Goal: Find specific page/section: Find specific page/section

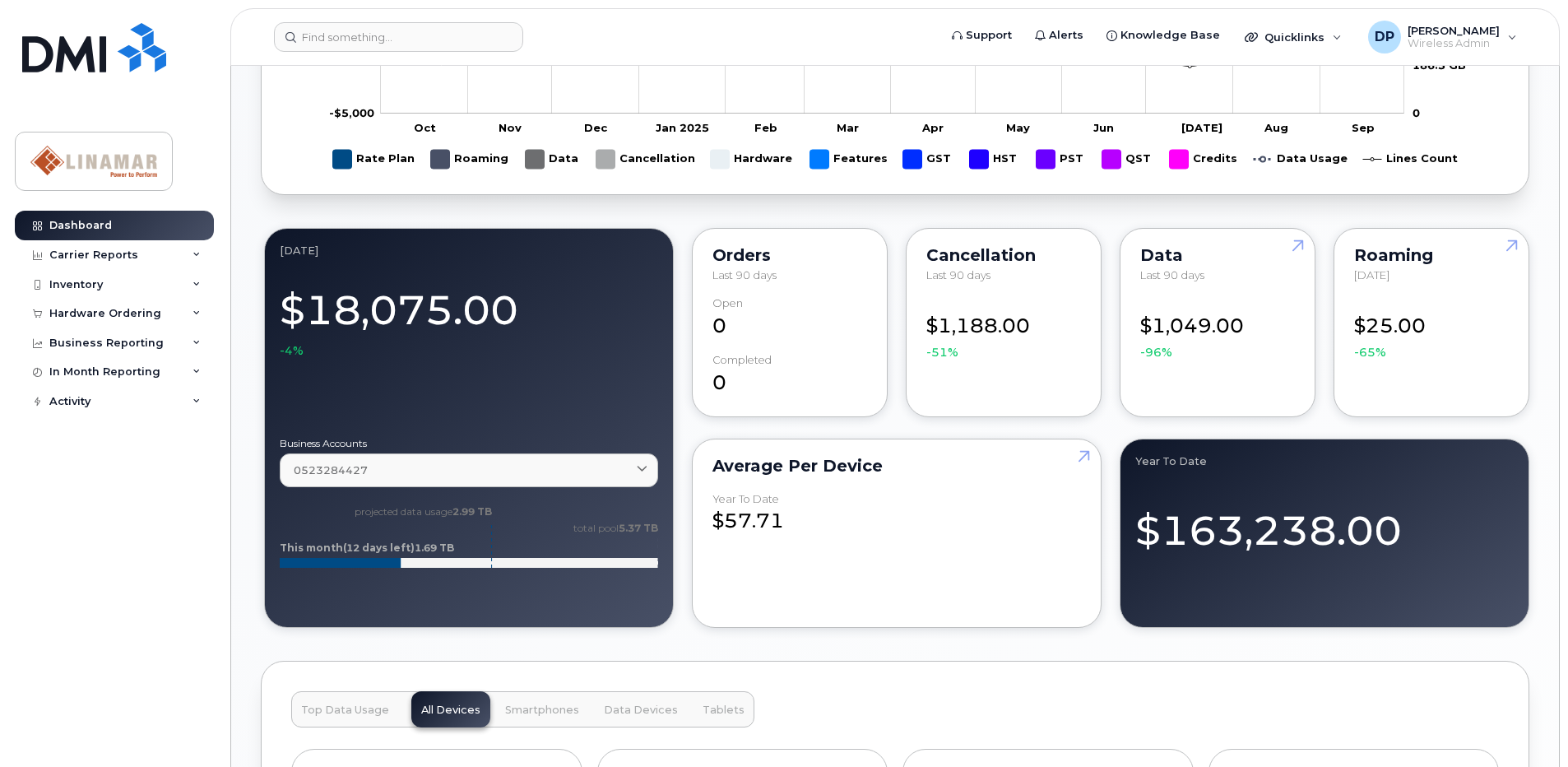
scroll to position [1153, 0]
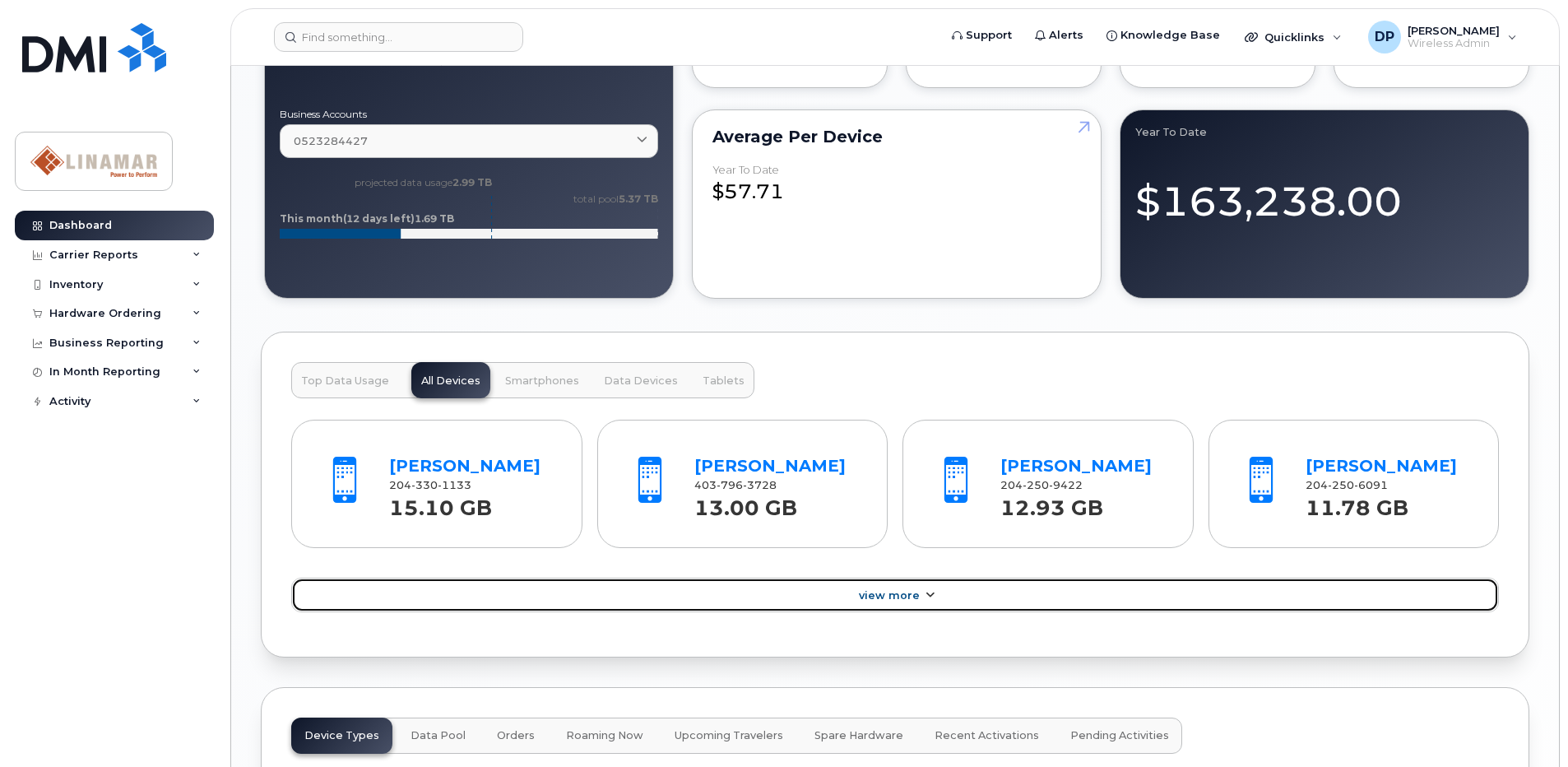
click at [842, 592] on link "View More" at bounding box center [895, 595] width 1208 height 35
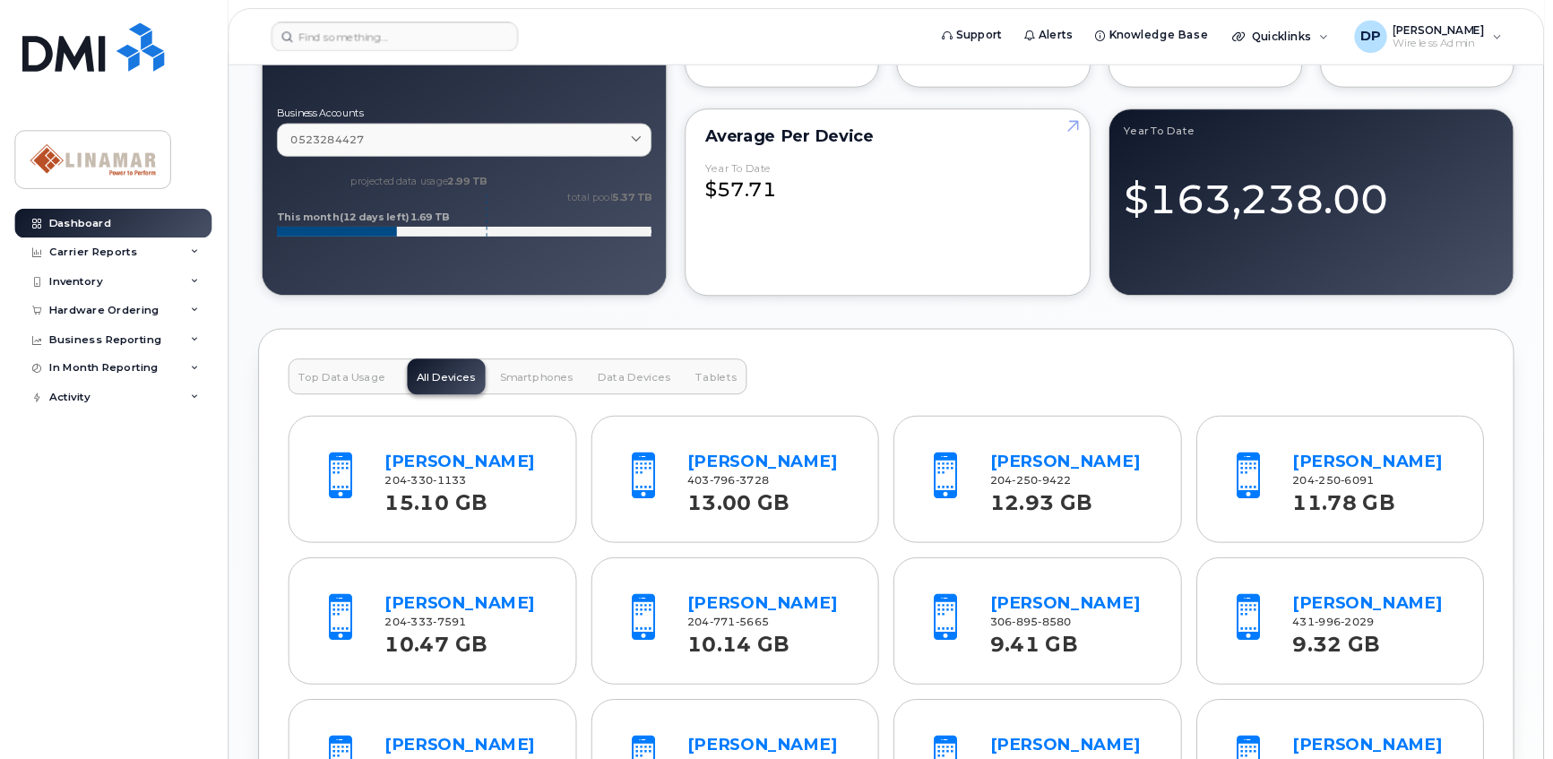
scroll to position [1524, 0]
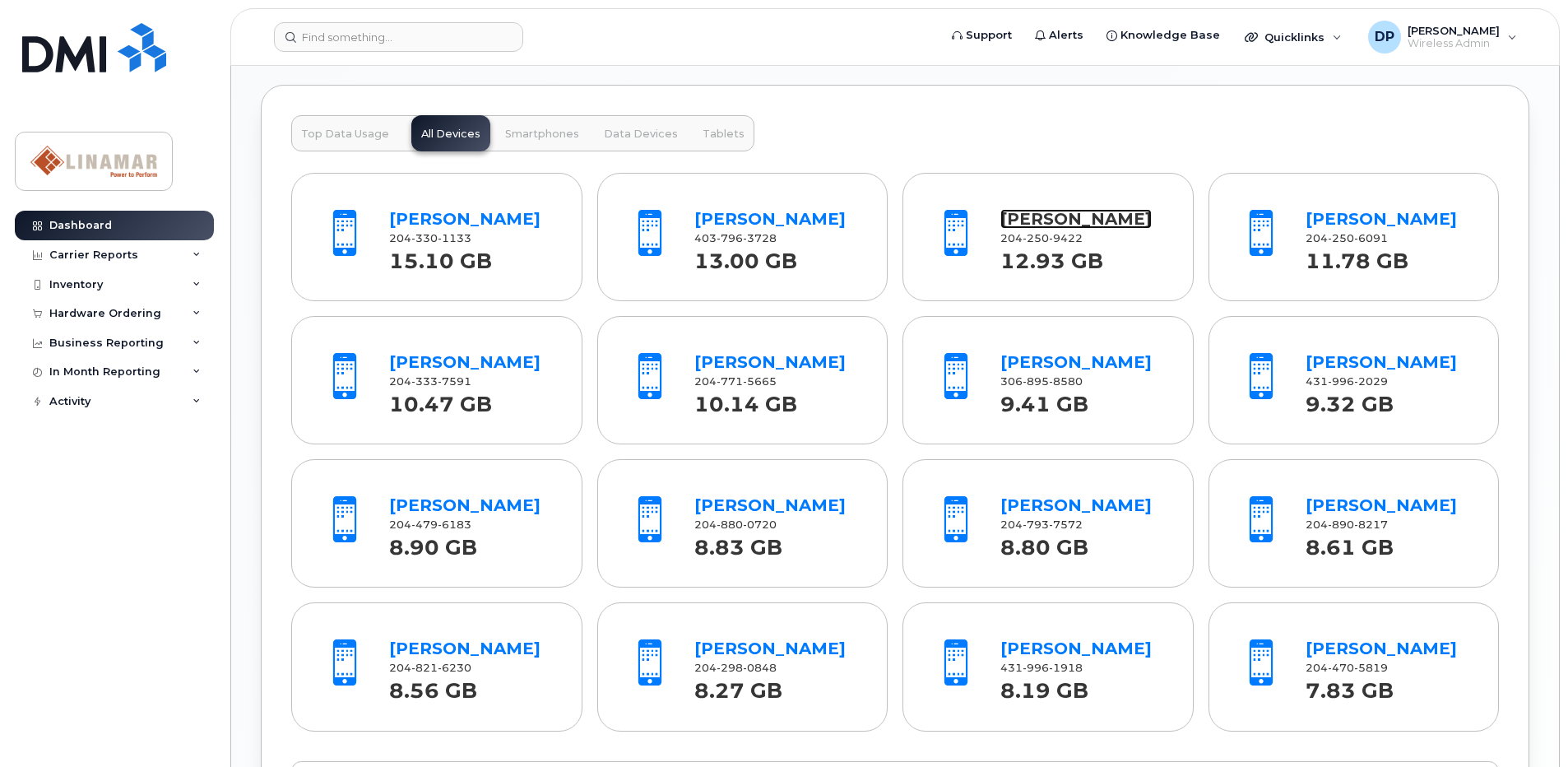
click at [1025, 223] on link "[PERSON_NAME]" at bounding box center [1076, 220] width 151 height 20
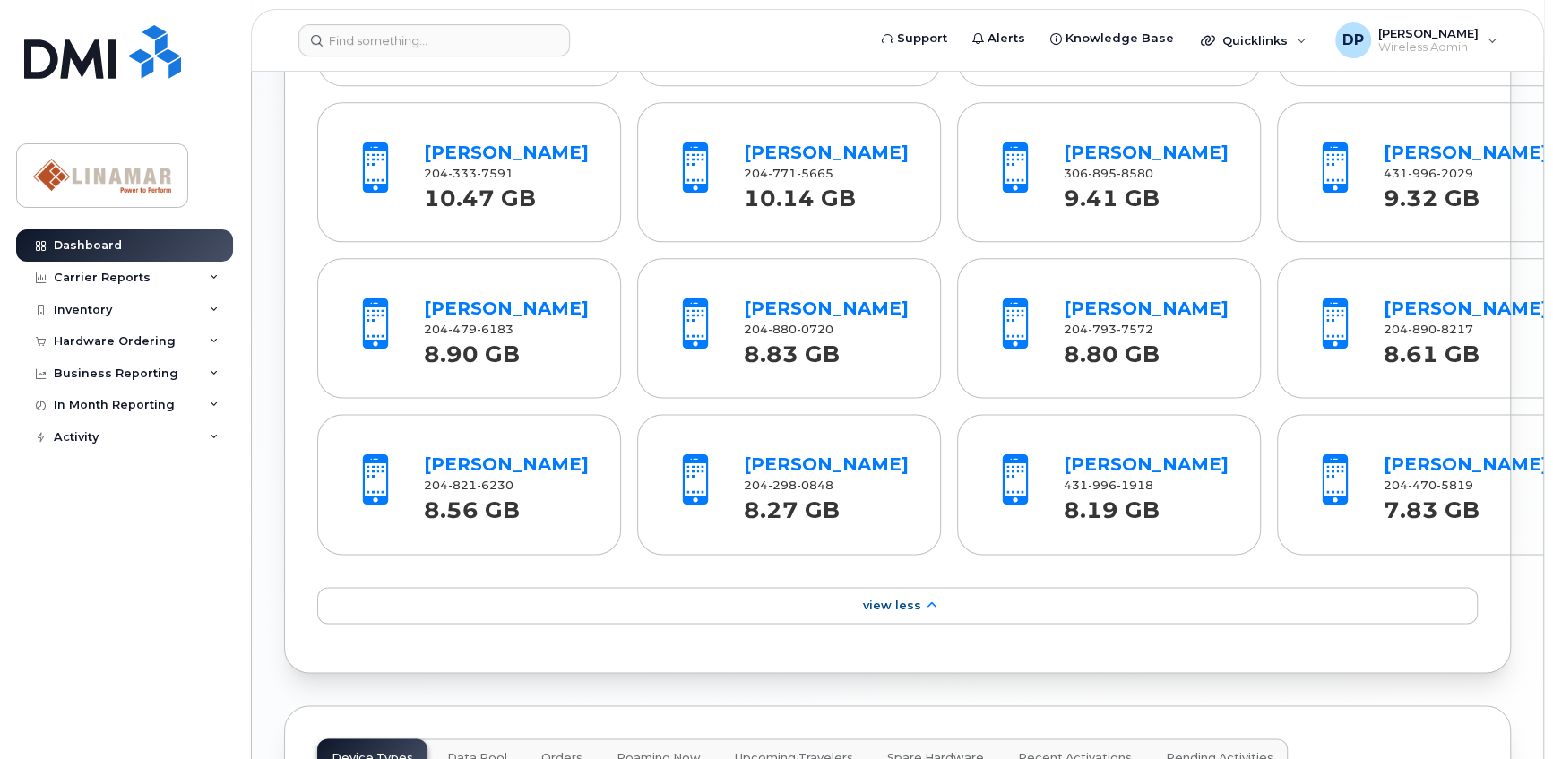
scroll to position [1767, 0]
click at [213, 438] on icon at bounding box center [214, 437] width 9 height 9
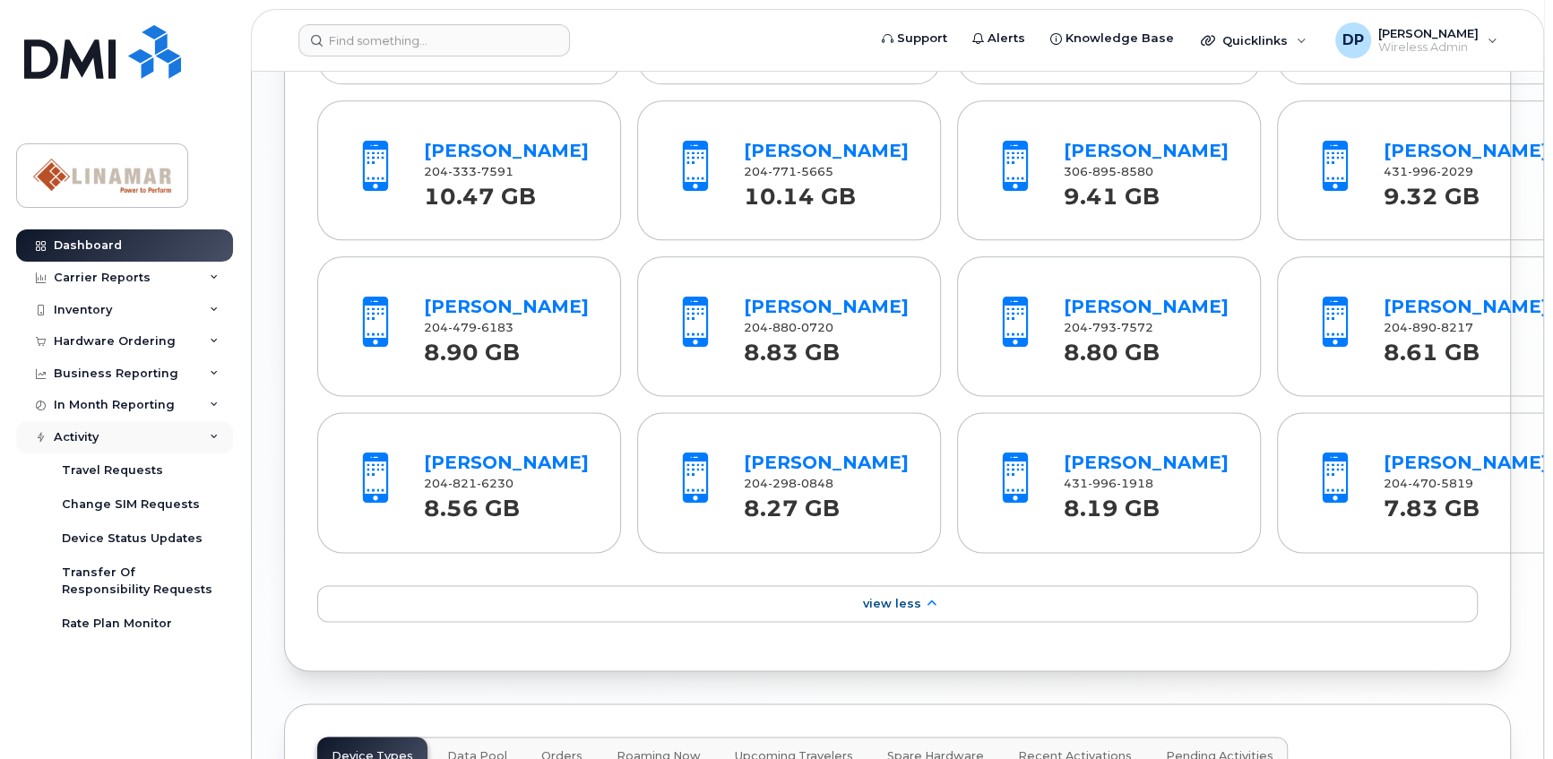
click at [213, 438] on icon at bounding box center [214, 437] width 9 height 9
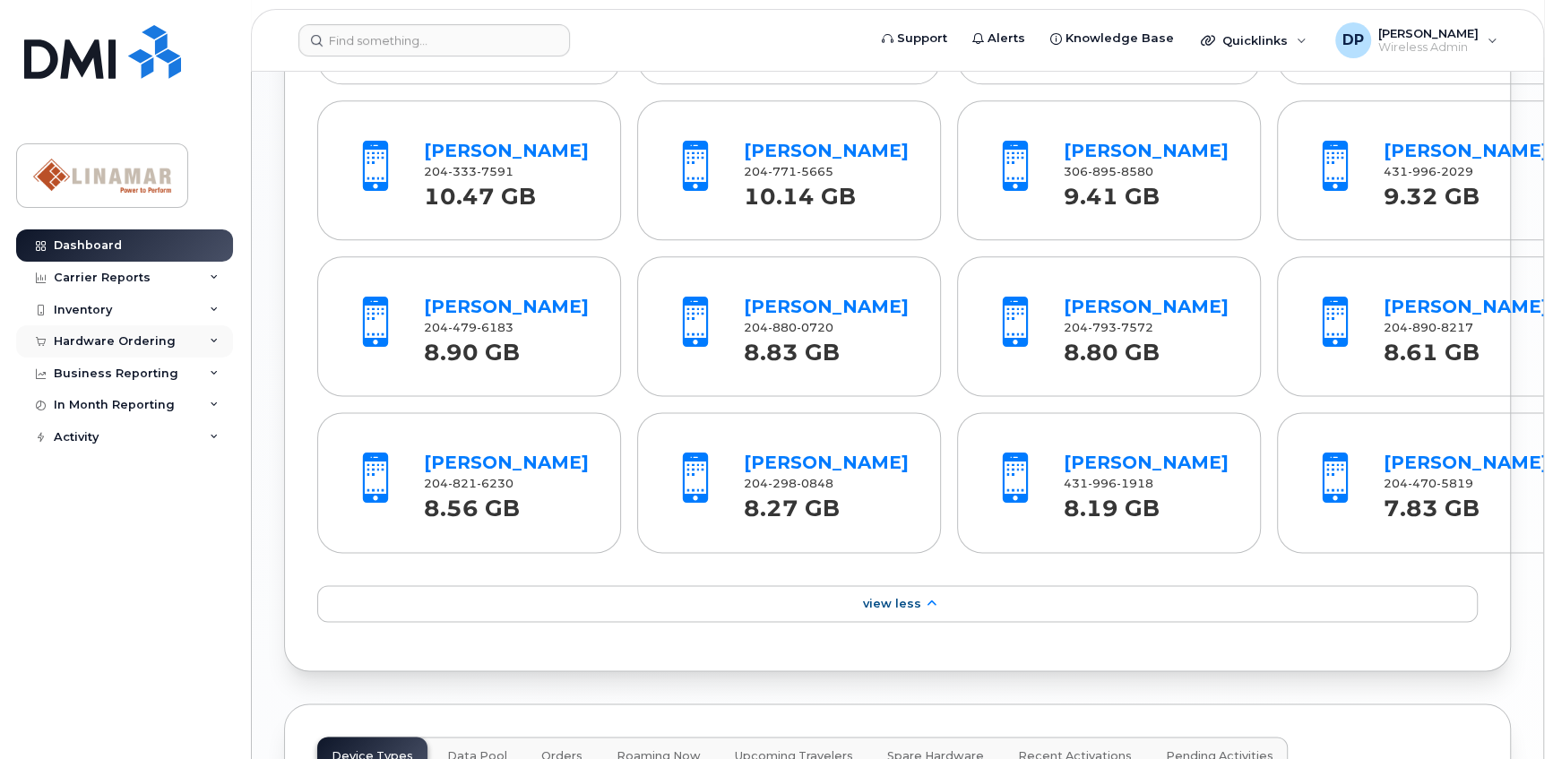
click at [220, 344] on div "Hardware Ordering" at bounding box center [124, 341] width 217 height 32
click at [220, 343] on div "Hardware Ordering" at bounding box center [124, 341] width 217 height 32
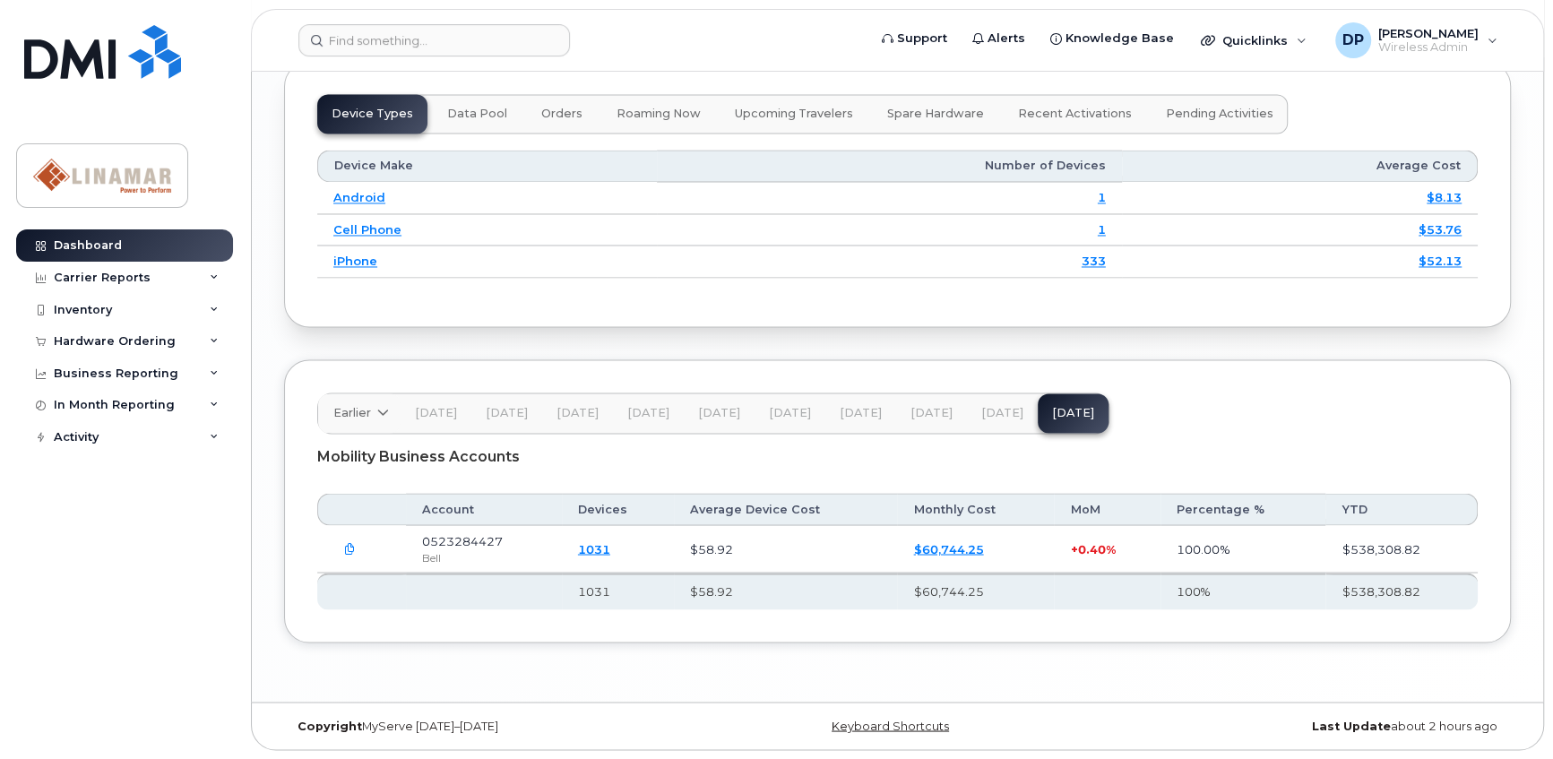
scroll to position [2509, 0]
click at [996, 420] on span "Aug 25" at bounding box center [1002, 413] width 42 height 14
click at [1054, 416] on span "Sep 25" at bounding box center [1073, 413] width 42 height 14
click at [1050, 422] on div "Earlier 2024 November October September August July June May April March Februa…" at bounding box center [713, 413] width 792 height 41
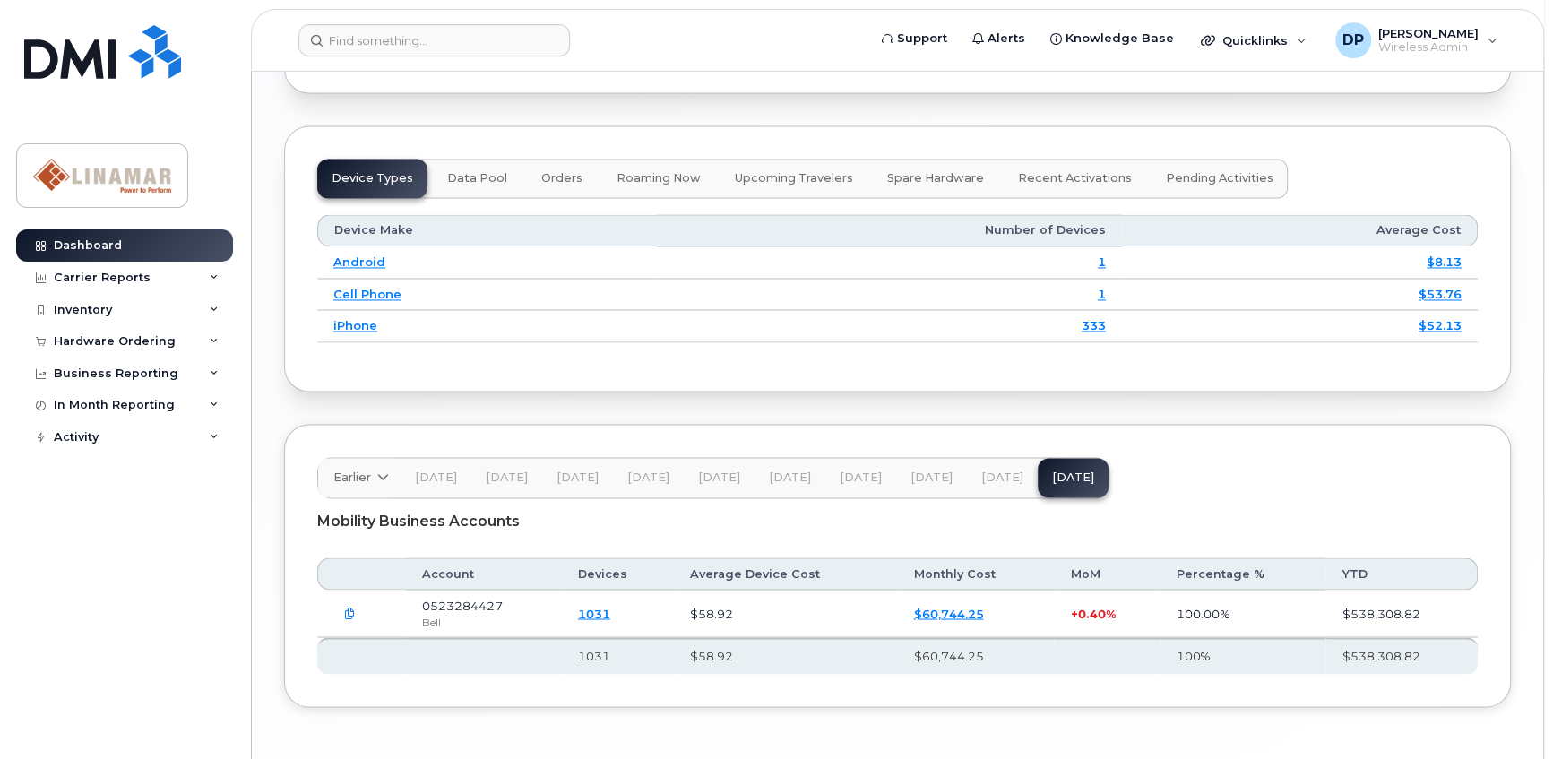
scroll to position [2019, 0]
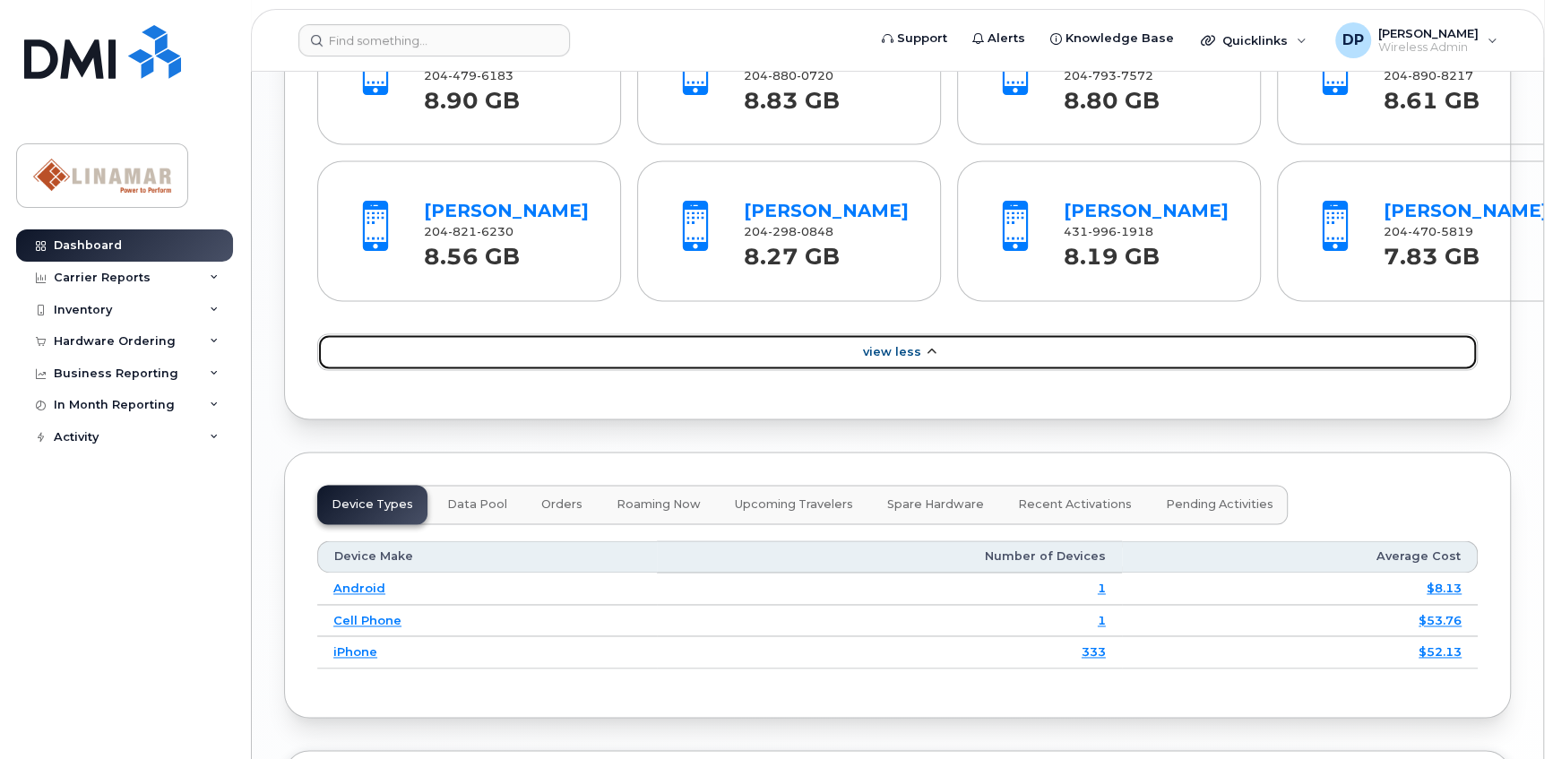
click at [903, 359] on span "View Less" at bounding box center [891, 351] width 58 height 13
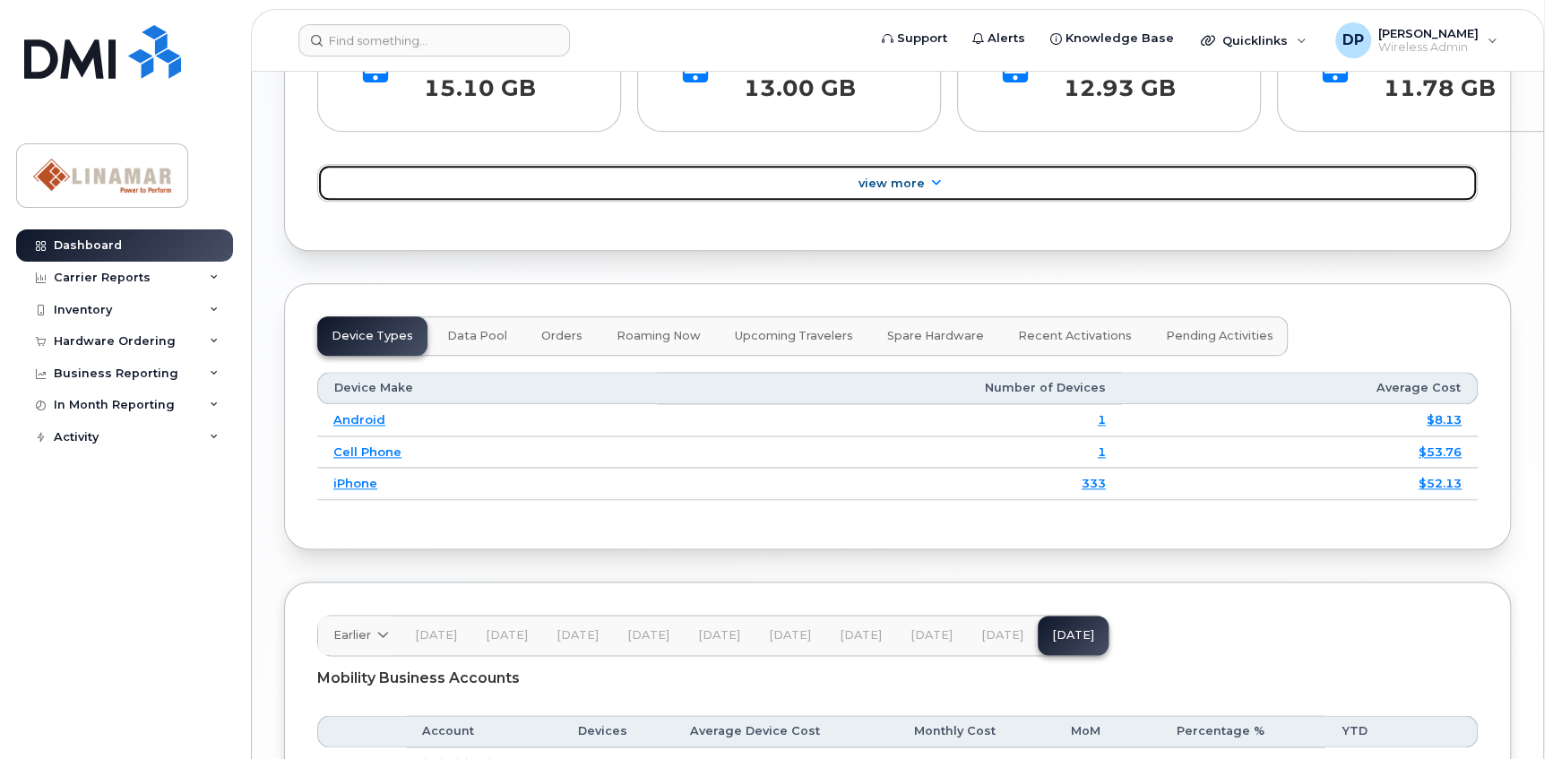
scroll to position [1394, 0]
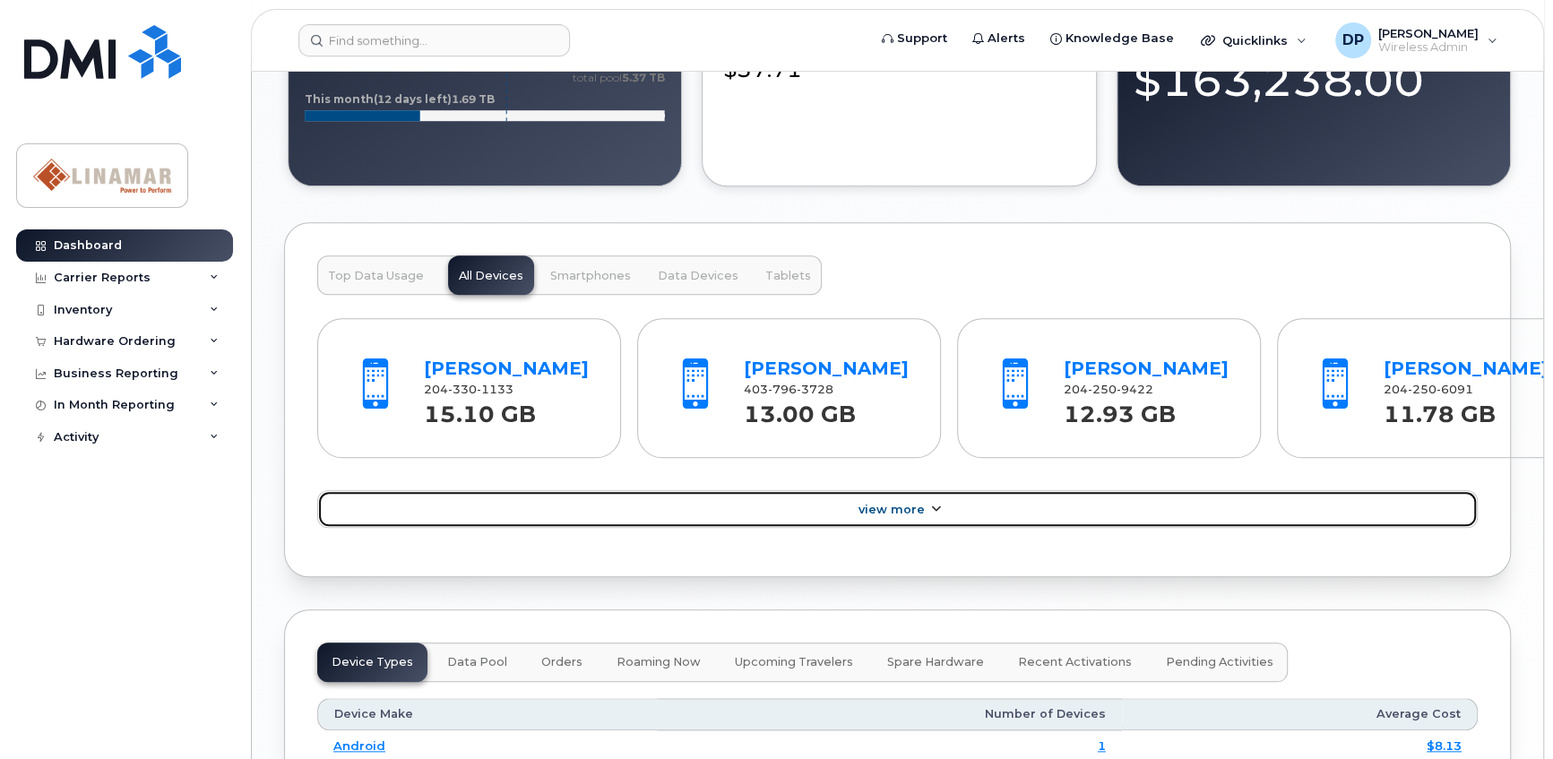
click at [913, 528] on link "View More" at bounding box center [897, 509] width 1161 height 38
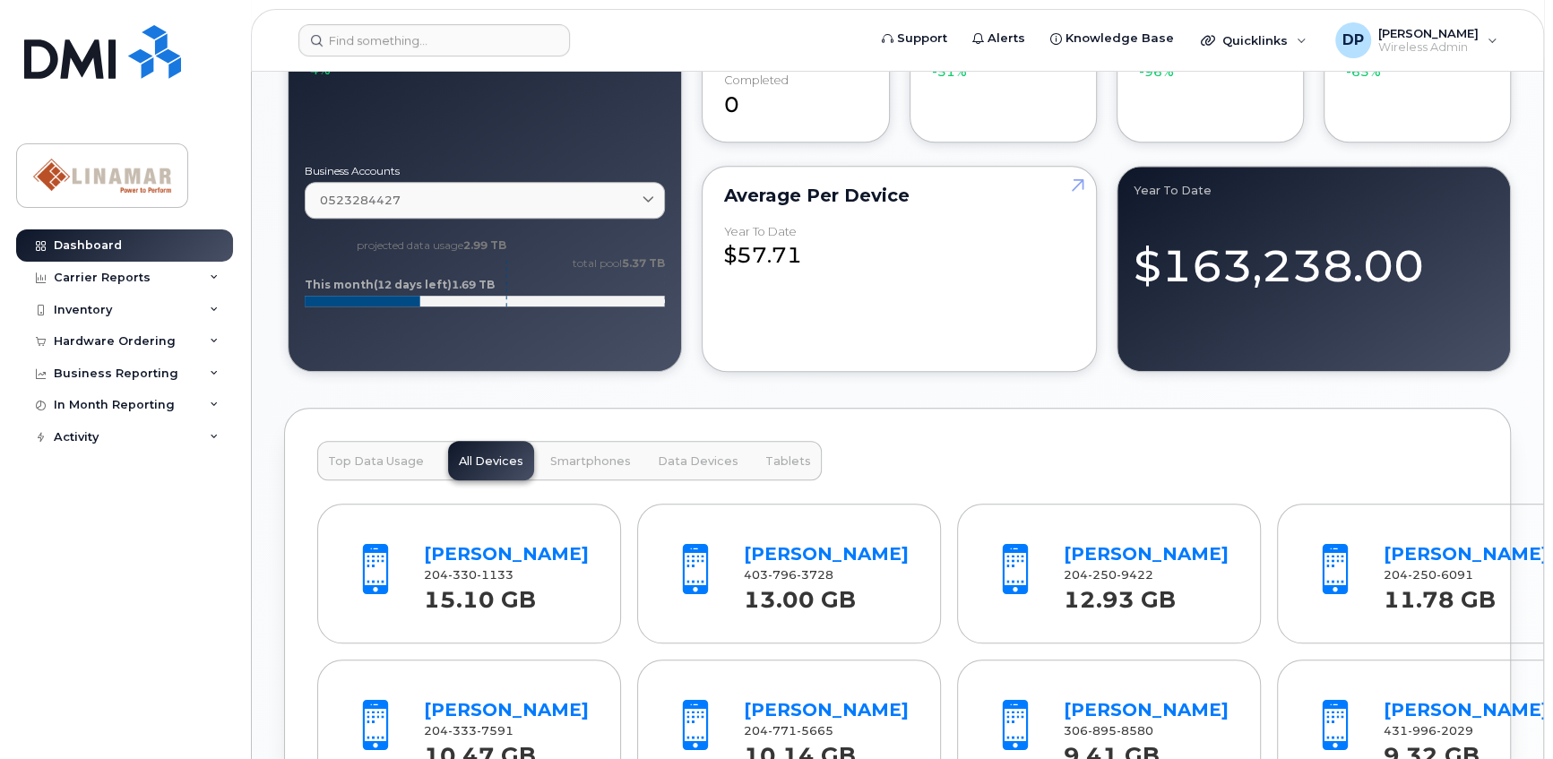
scroll to position [986, 0]
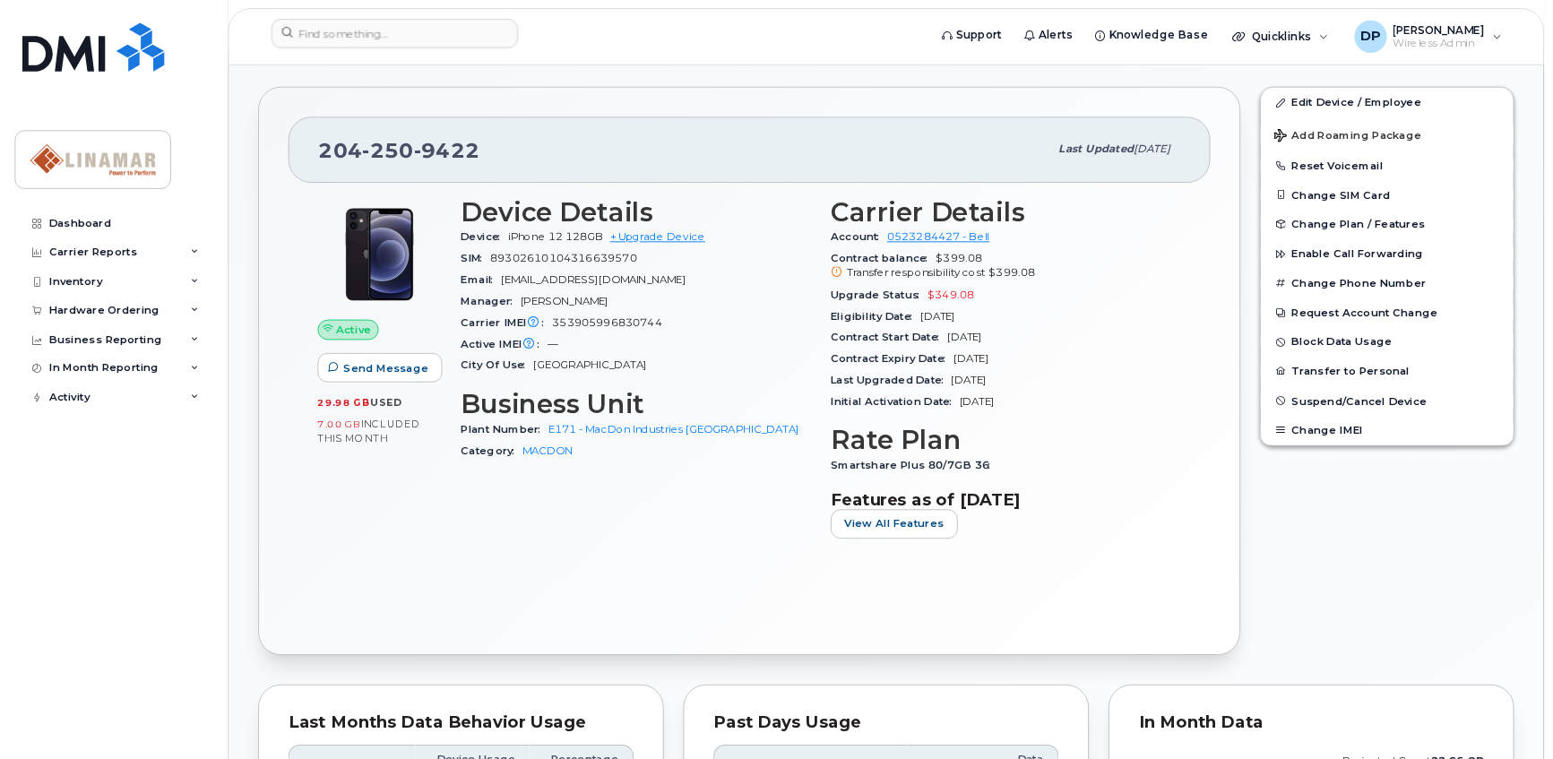
scroll to position [477, 0]
